Goal: Transaction & Acquisition: Subscribe to service/newsletter

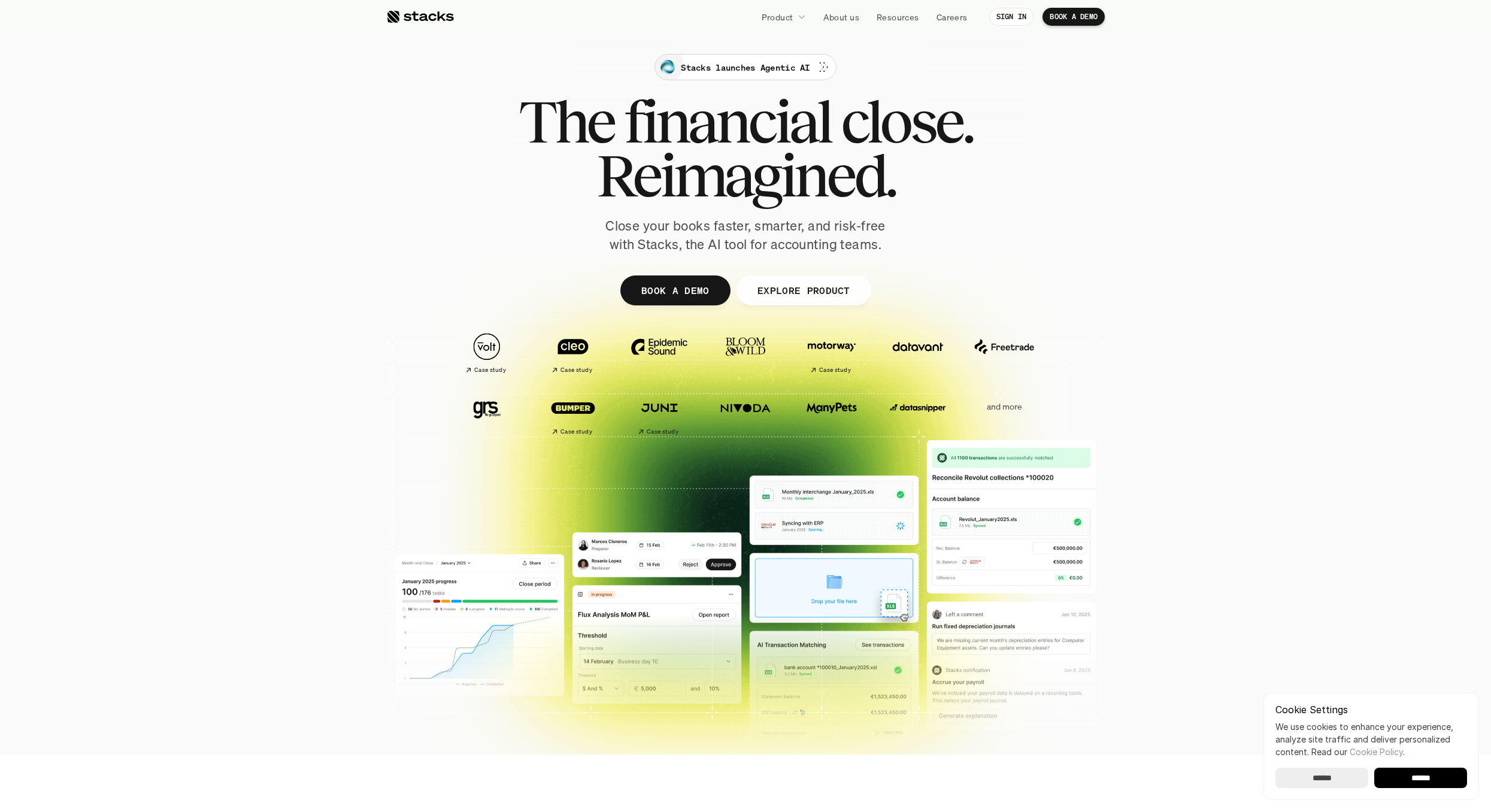
click at [748, 66] on p "Stacks launches Agentic AI" at bounding box center [745, 67] width 129 height 12
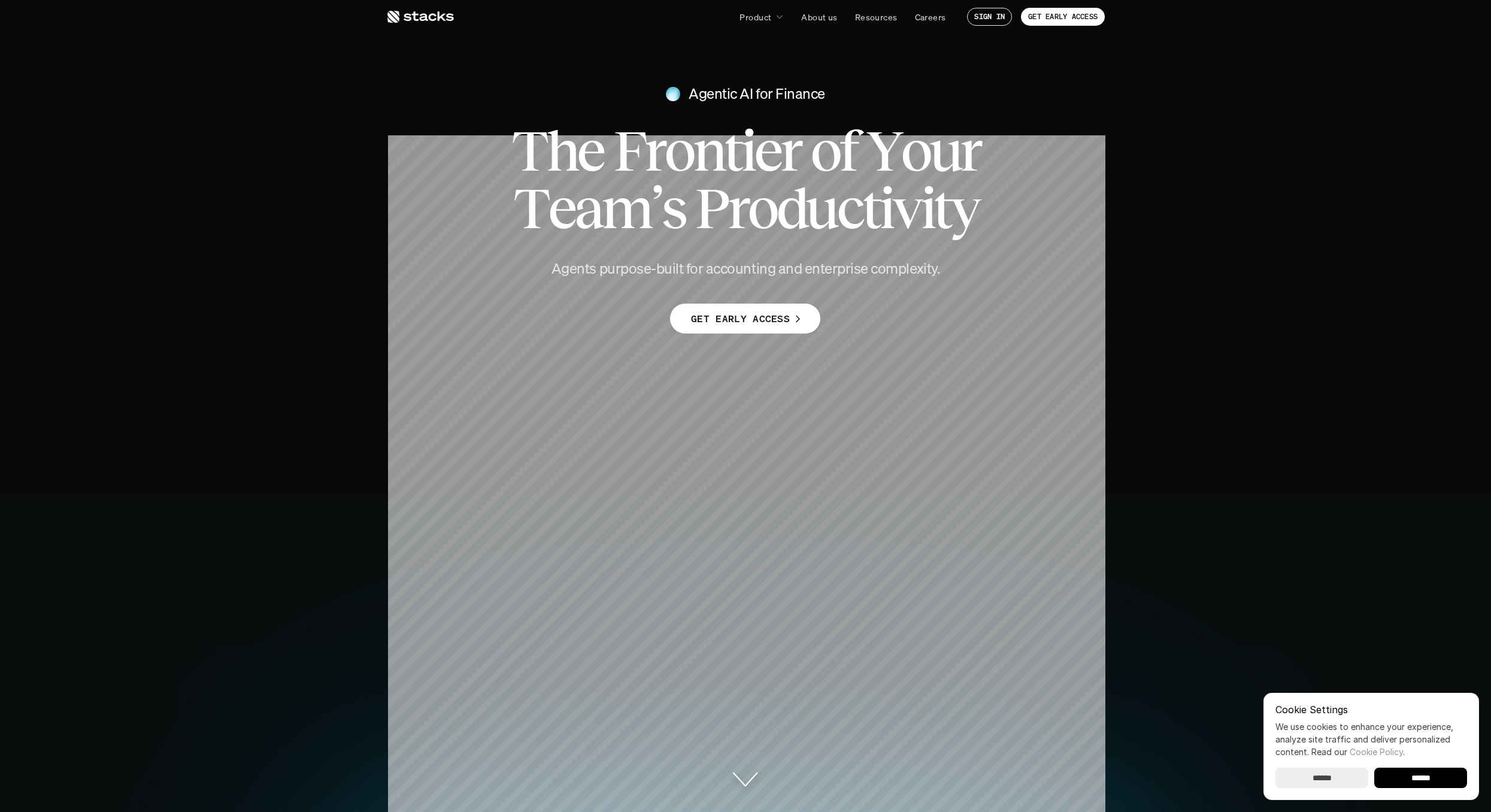
click at [773, 318] on p "GET EARLY ACCESS" at bounding box center [740, 319] width 99 height 17
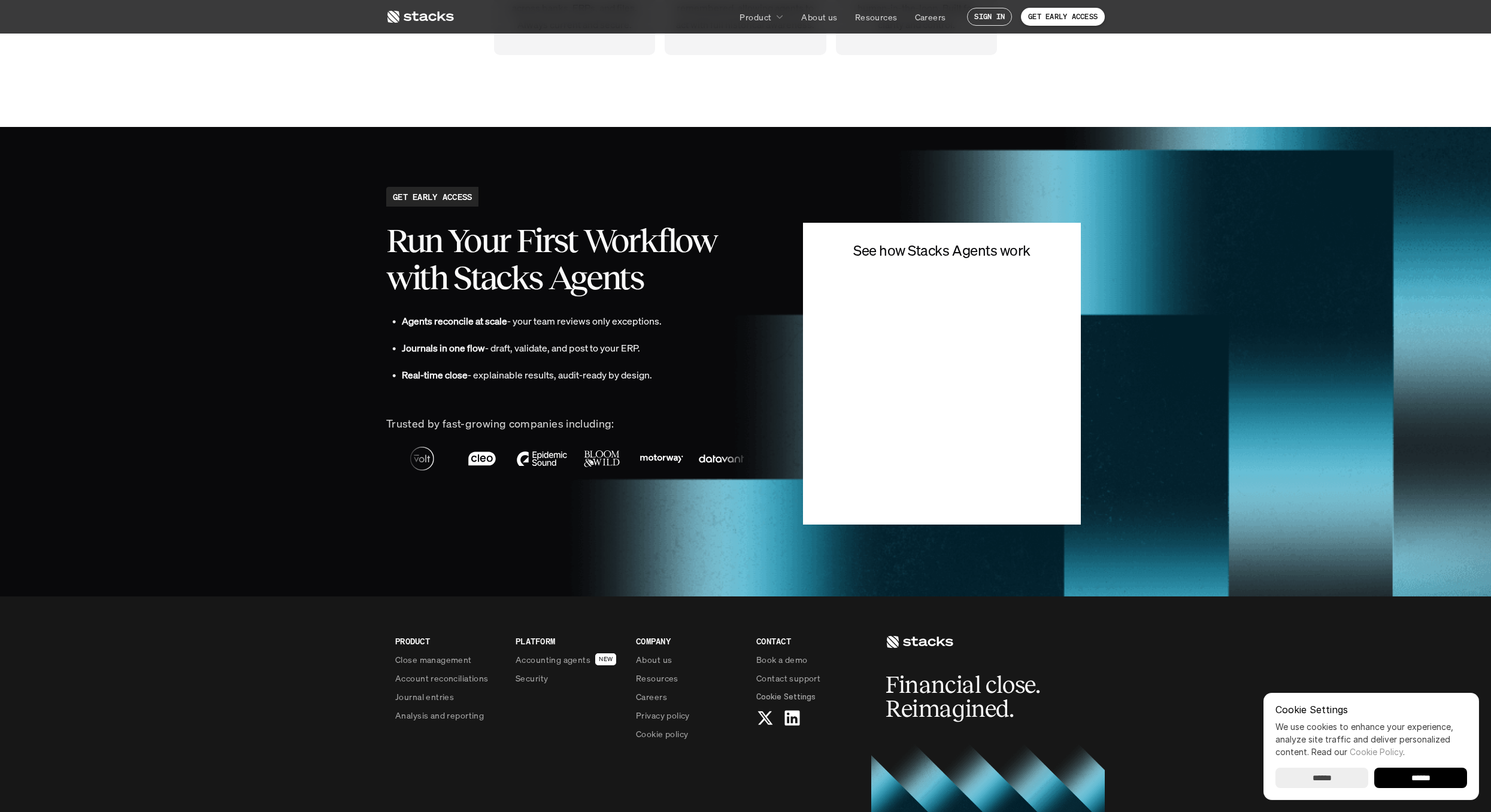
scroll to position [2930, 0]
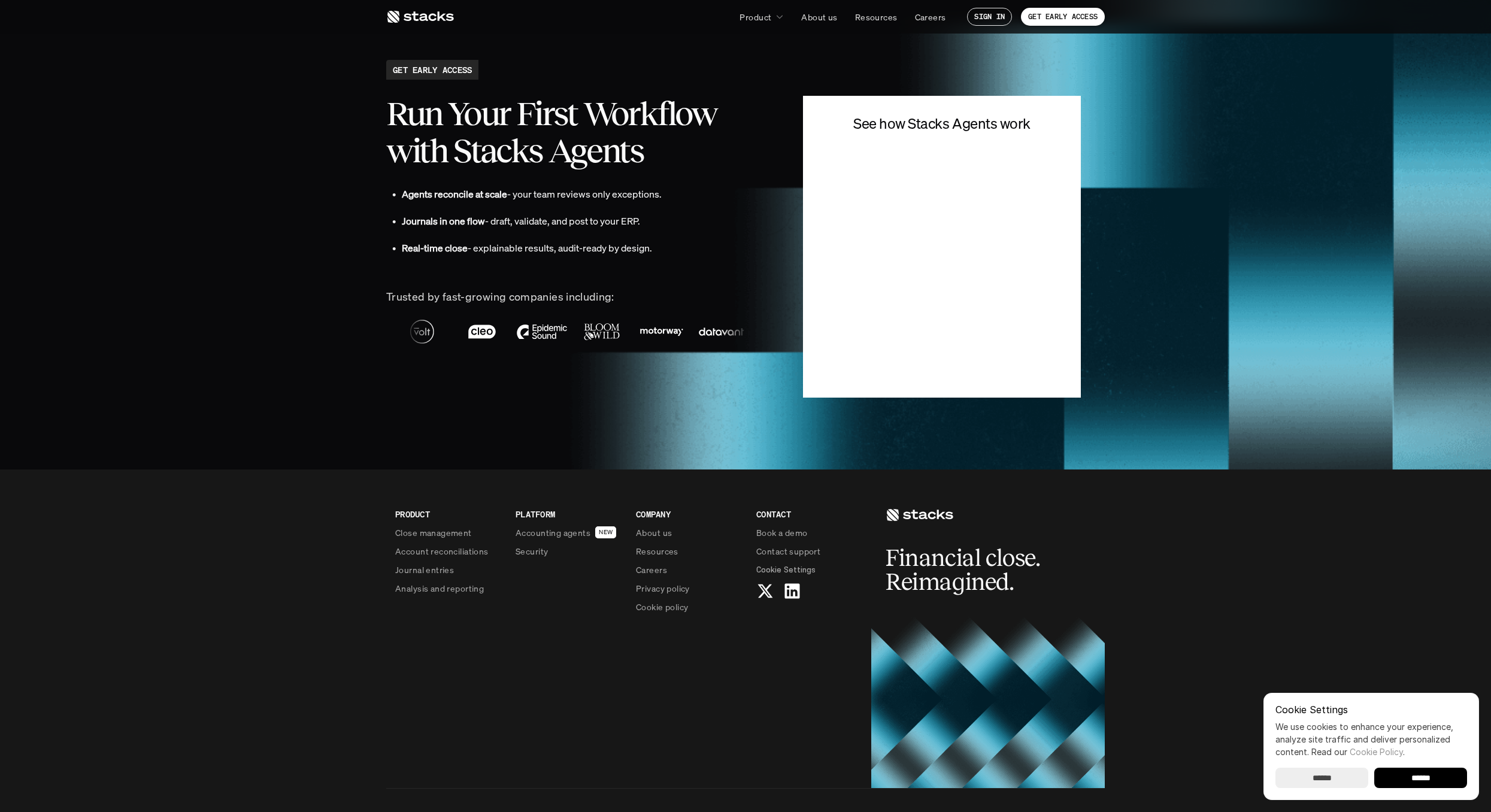
click at [787, 238] on div "GET EARLY ACCESS Run Your First Workflow with Stacks Agents • Agents reconcile …" at bounding box center [746, 228] width 719 height 337
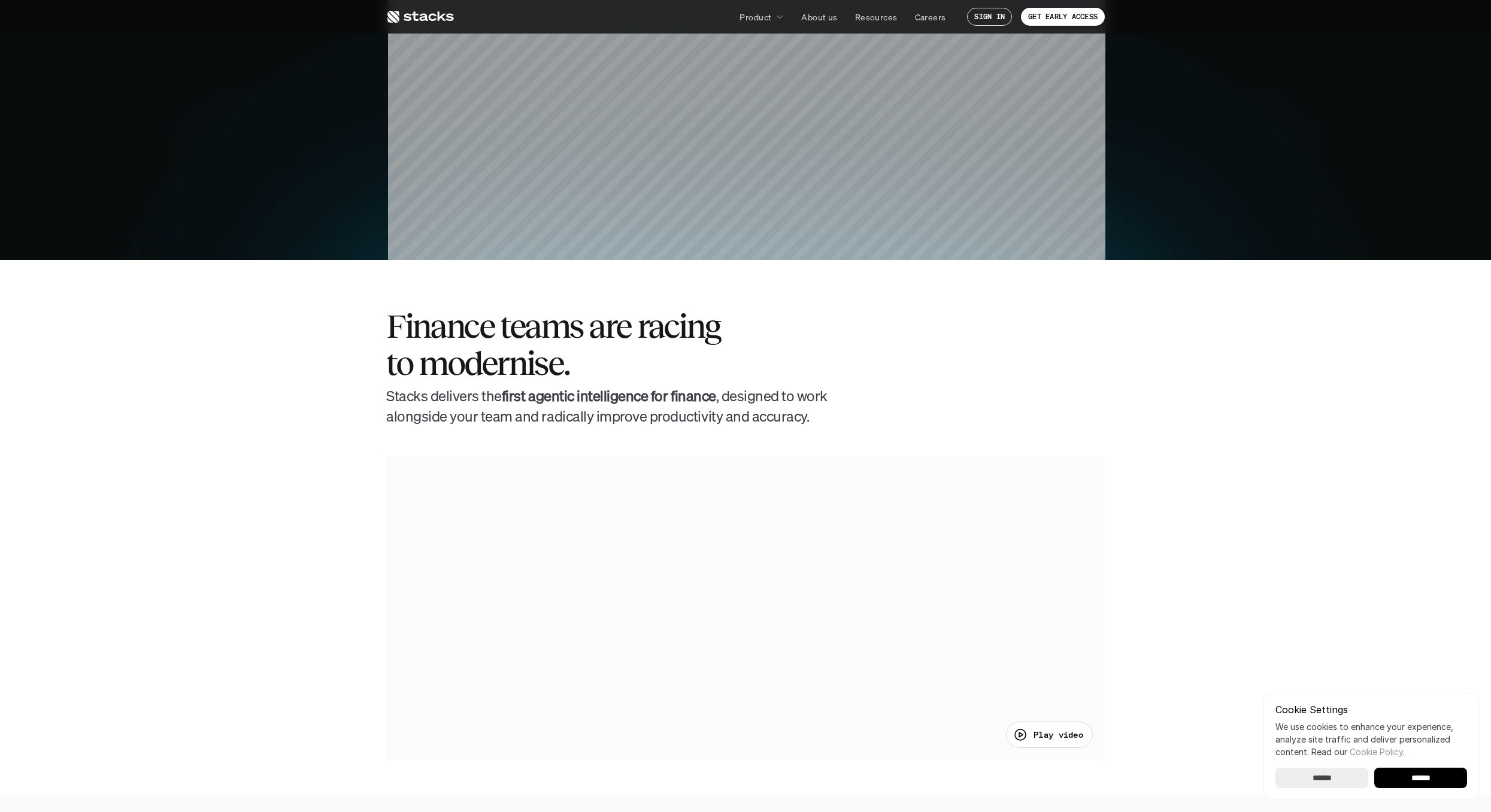
scroll to position [0, 0]
